Goal: Book appointment/travel/reservation

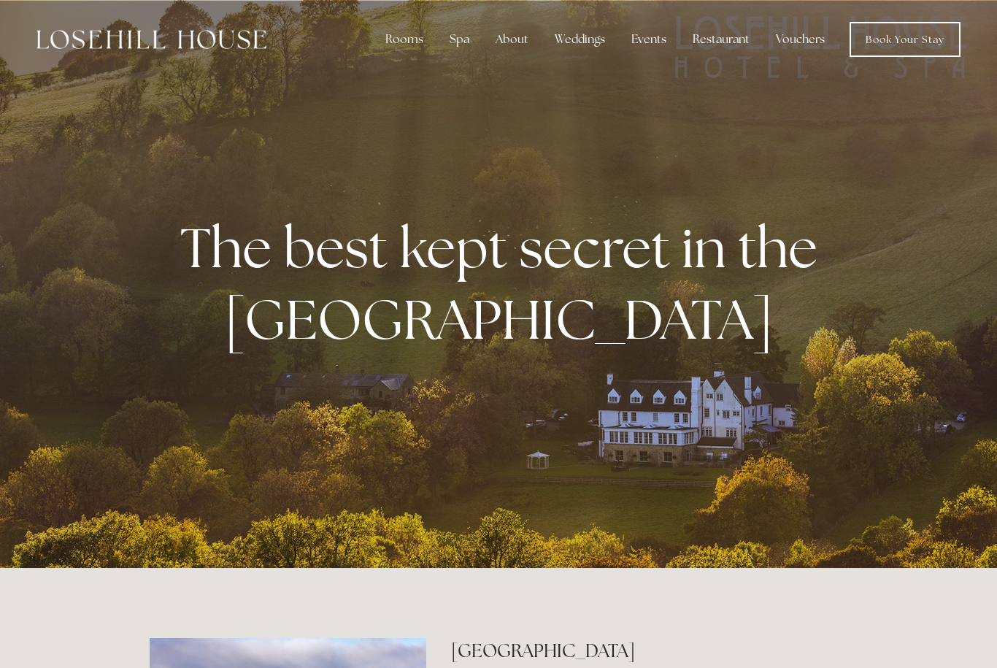
click at [399, 37] on div "Rooms" at bounding box center [404, 39] width 61 height 29
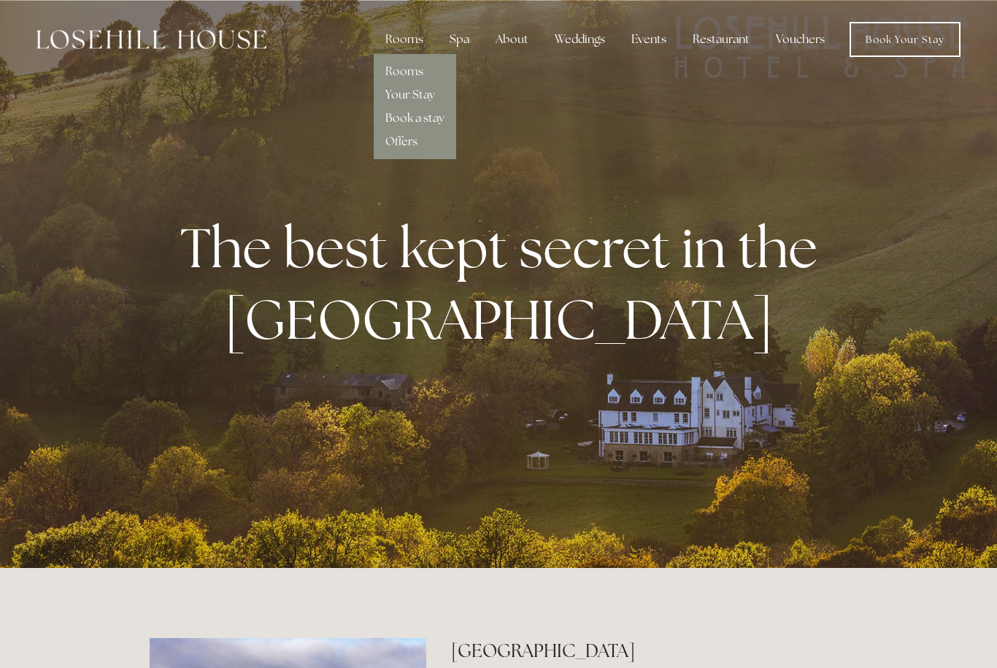
click at [417, 136] on link "Offers" at bounding box center [401, 141] width 32 height 15
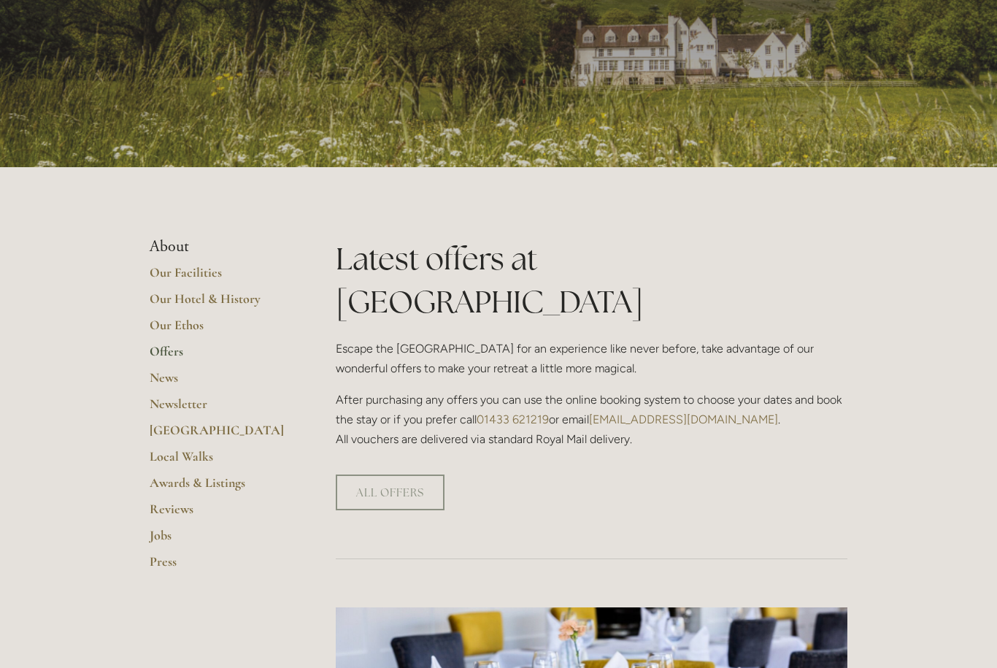
scroll to position [144, 0]
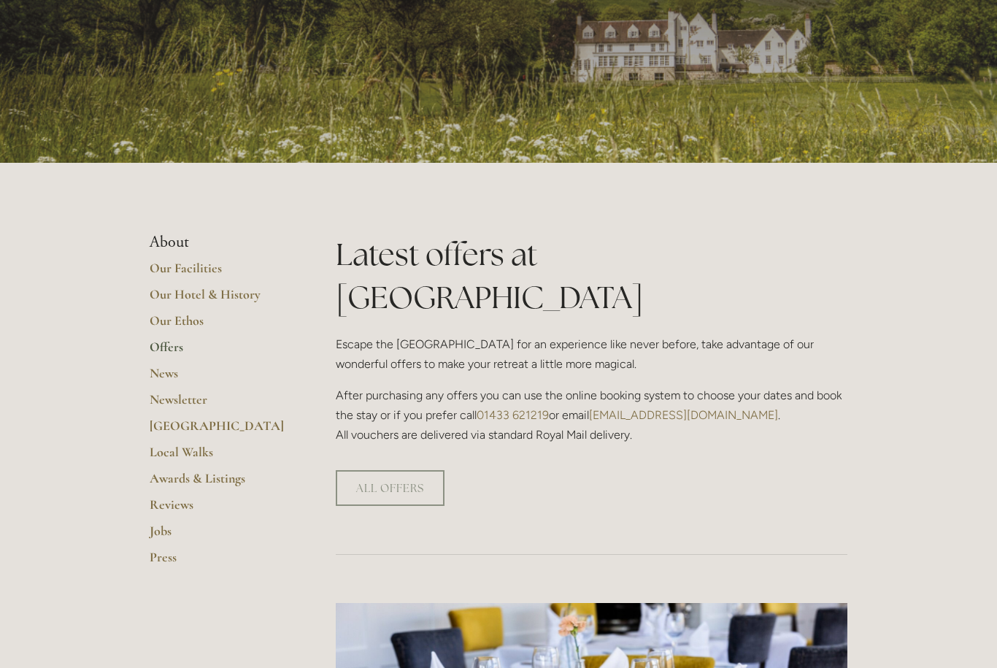
click at [397, 470] on link "ALL OFFERS" at bounding box center [390, 488] width 109 height 36
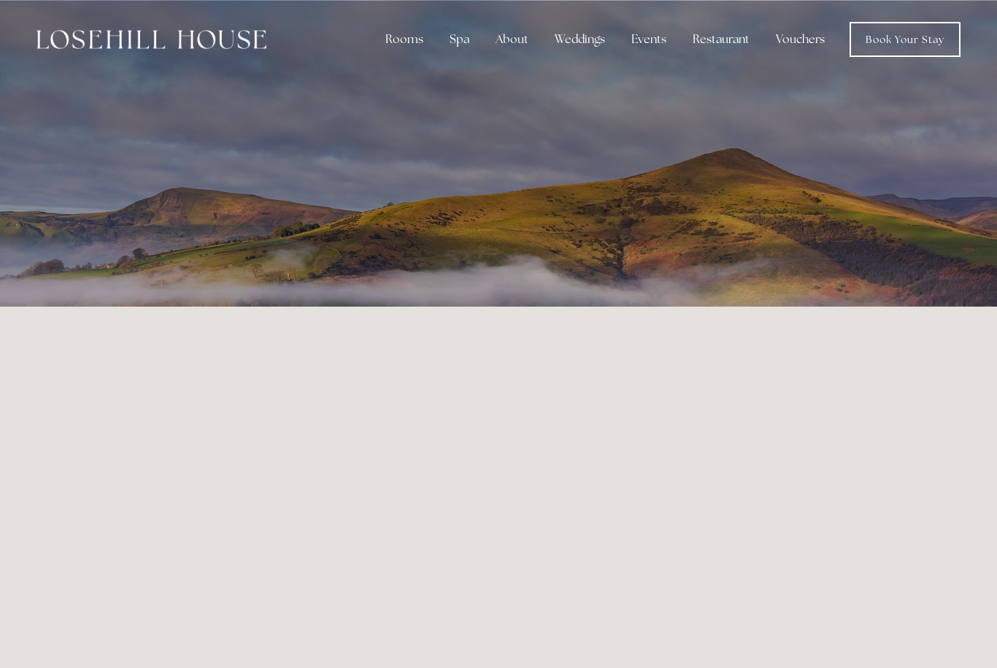
click at [412, 36] on div "Rooms" at bounding box center [404, 39] width 61 height 29
click at [442, 115] on link "Book a stay" at bounding box center [414, 117] width 59 height 15
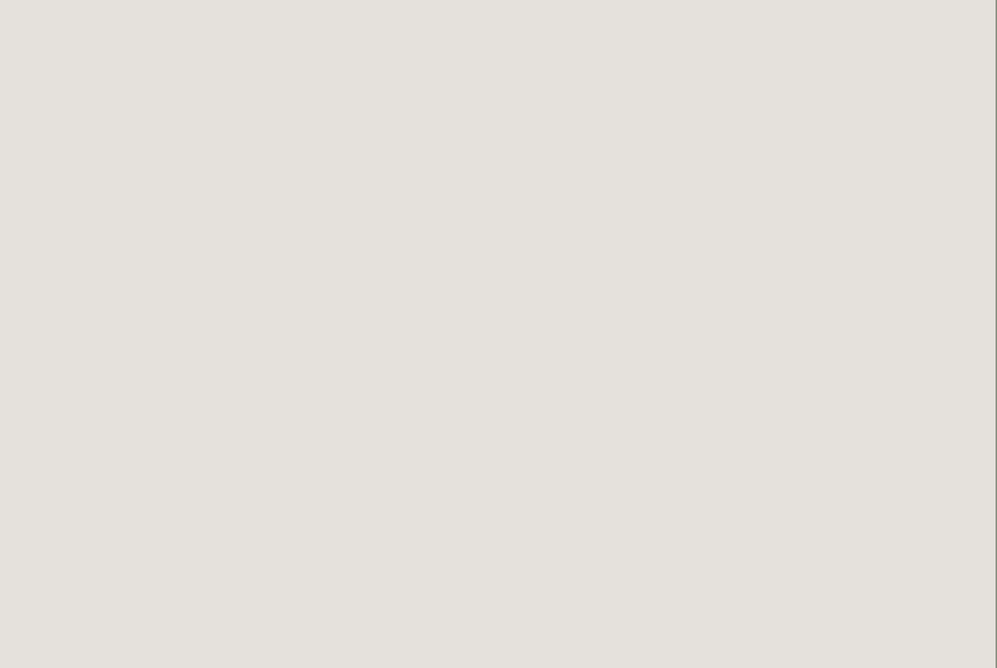
scroll to position [2202, 1]
